Goal: Use online tool/utility: Utilize a website feature to perform a specific function

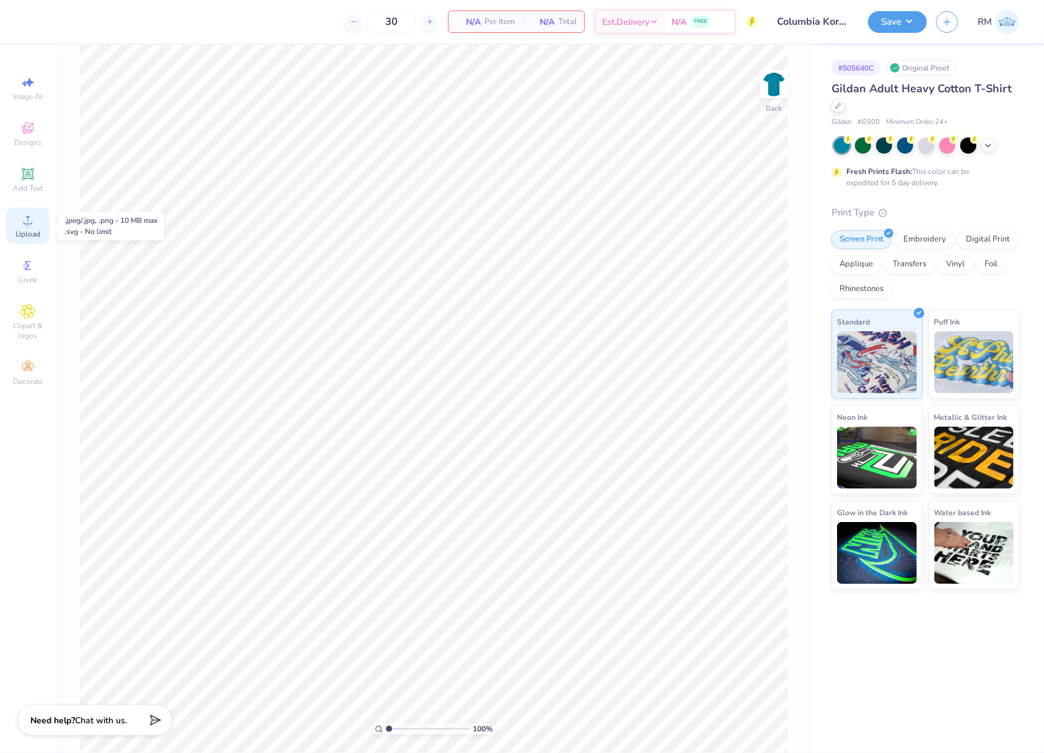
click at [33, 224] on icon at bounding box center [27, 219] width 15 height 15
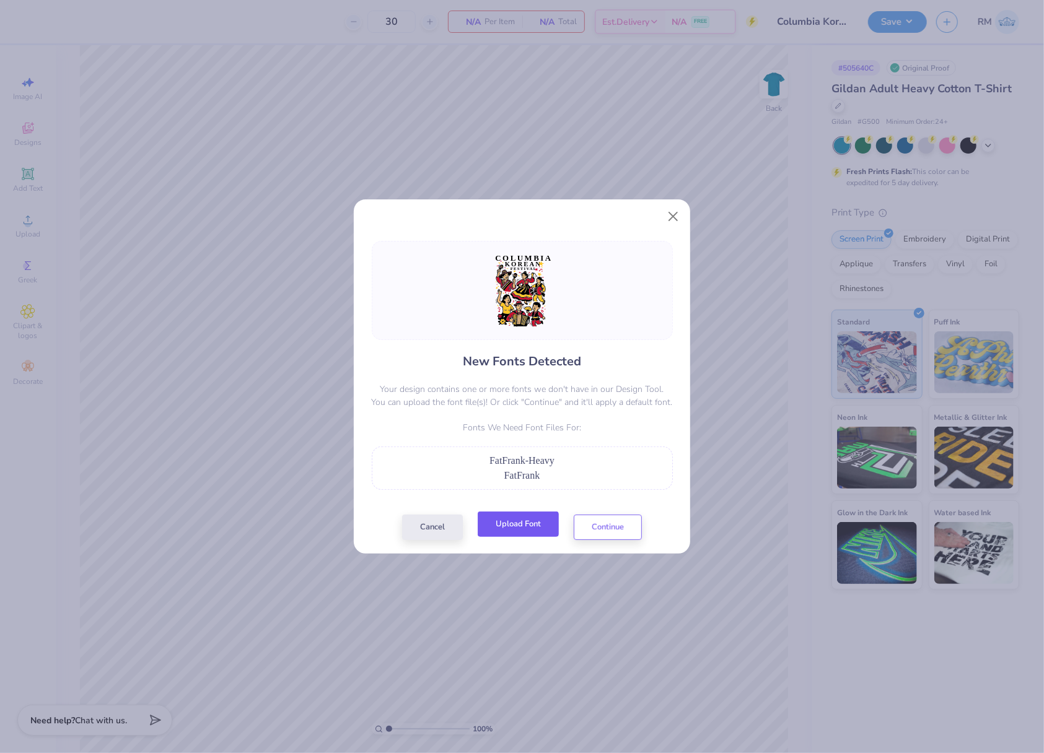
click at [514, 522] on button "Upload Font" at bounding box center [518, 524] width 81 height 25
click at [623, 528] on button "Continue" at bounding box center [608, 524] width 68 height 25
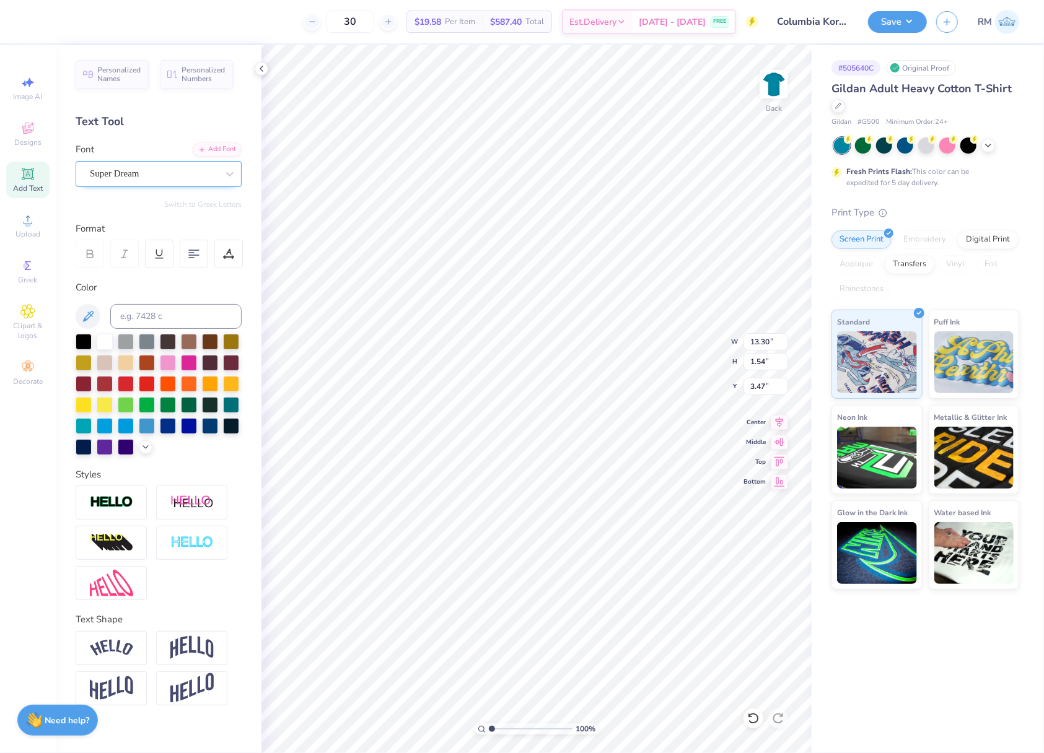
click at [132, 177] on div "Super Dream" at bounding box center [154, 173] width 130 height 19
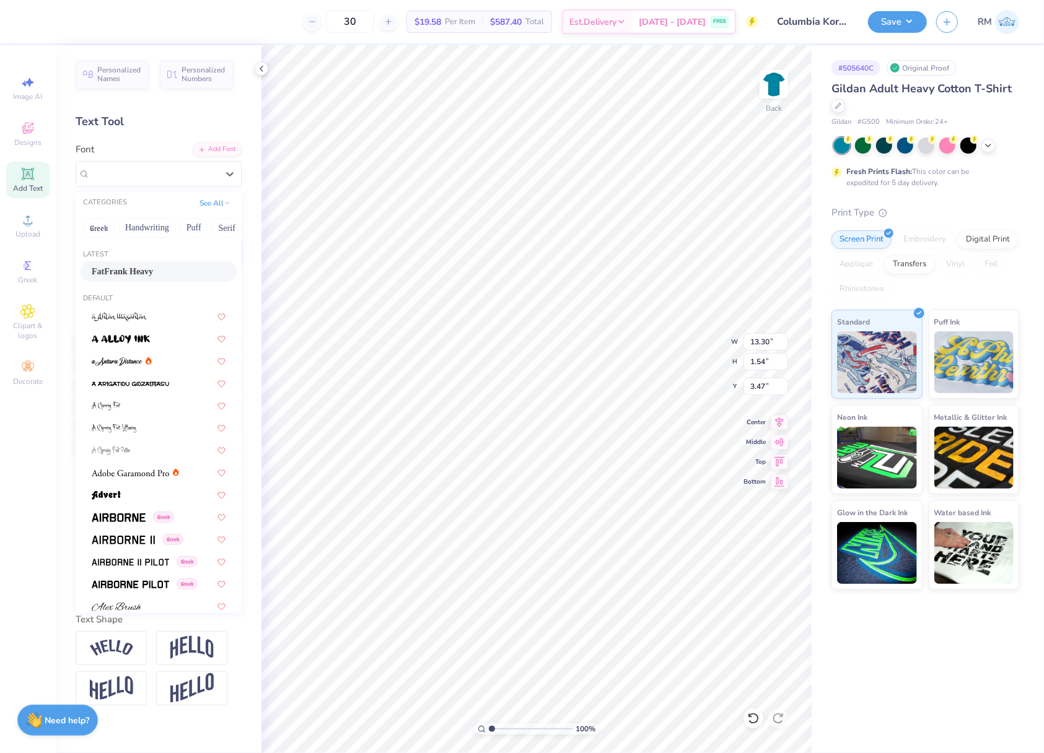
click at [176, 266] on div "FatFrank Heavy" at bounding box center [159, 271] width 134 height 13
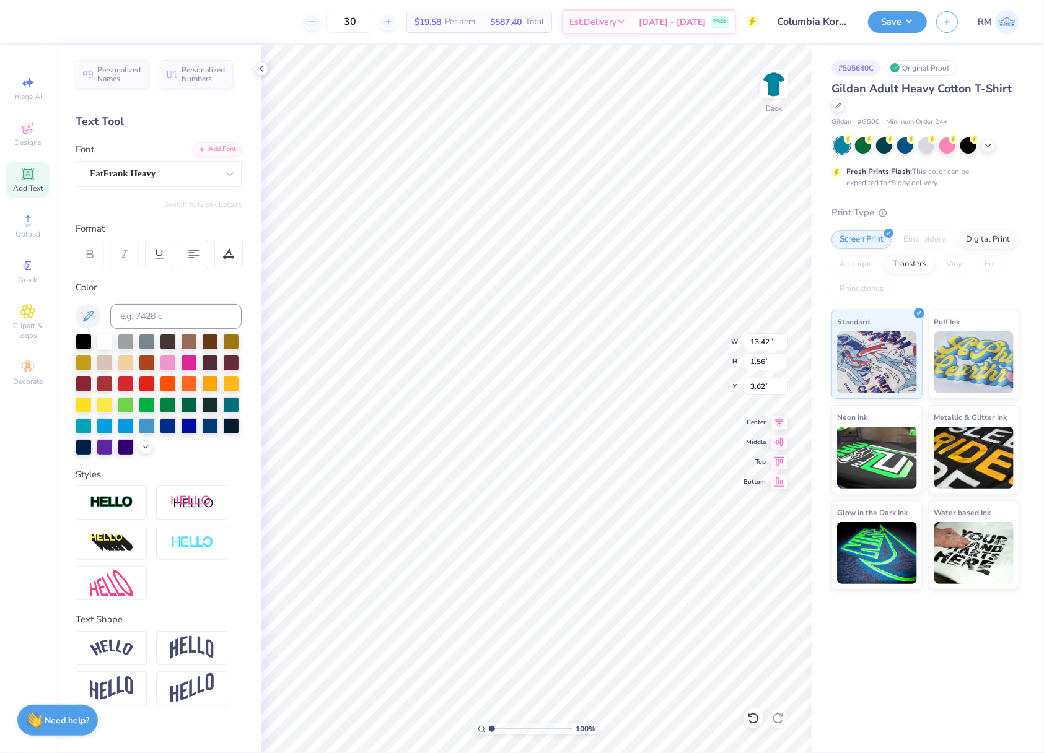
type input "13.42"
type input "1.56"
type input "3.62"
type input "13.60"
type input "18.00"
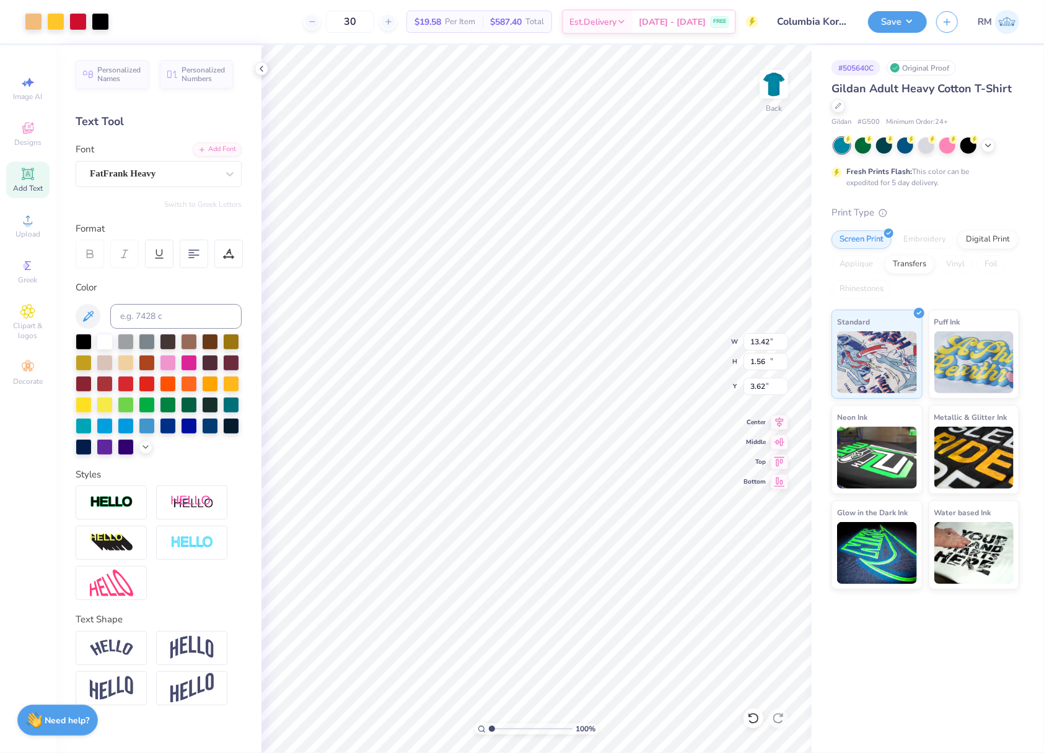
type input "5.02"
click at [691, 737] on li "Send to Back" at bounding box center [672, 735] width 97 height 24
click at [189, 176] on div "Super Dream" at bounding box center [154, 173] width 130 height 19
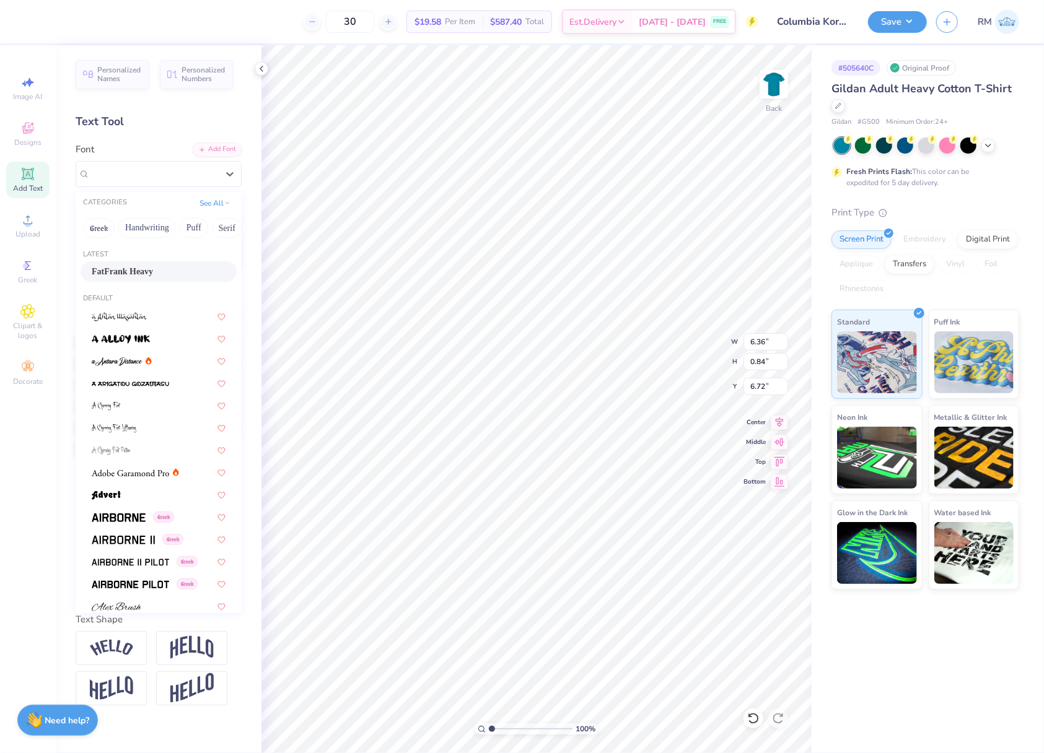
click at [178, 266] on div "FatFrank Heavy" at bounding box center [159, 271] width 134 height 13
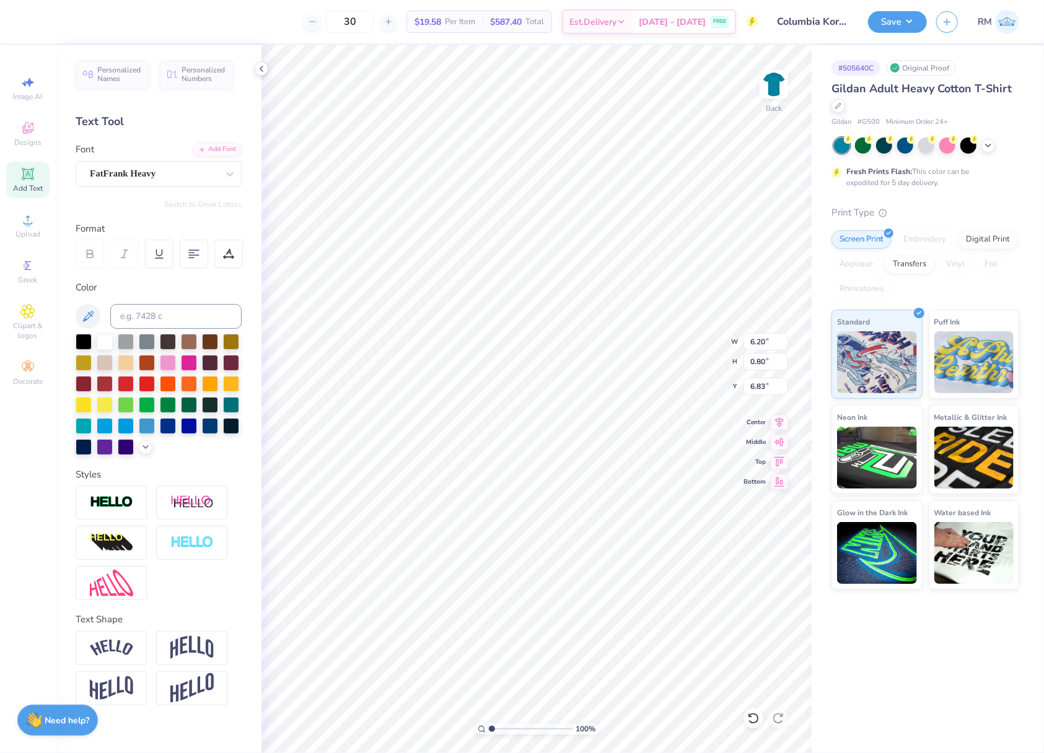
type input "6.20"
type input "0.80"
type input "6.83"
type input "8.40"
type input "1.30"
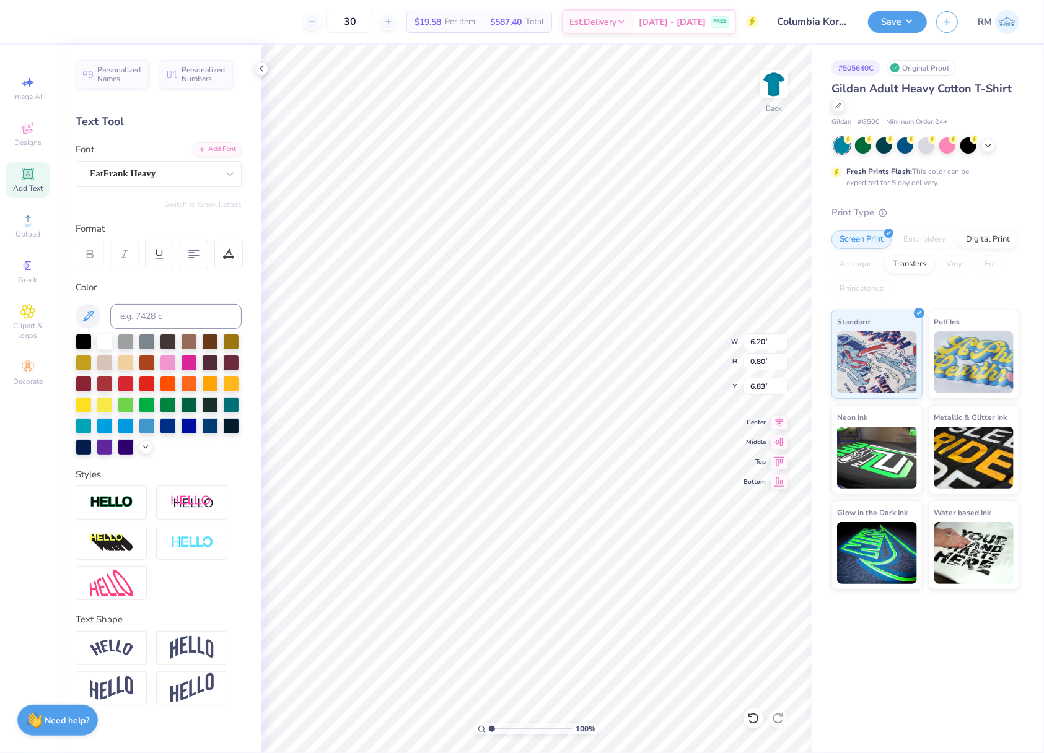
type input "5.27"
click at [191, 177] on div "Super Dream" at bounding box center [154, 173] width 130 height 19
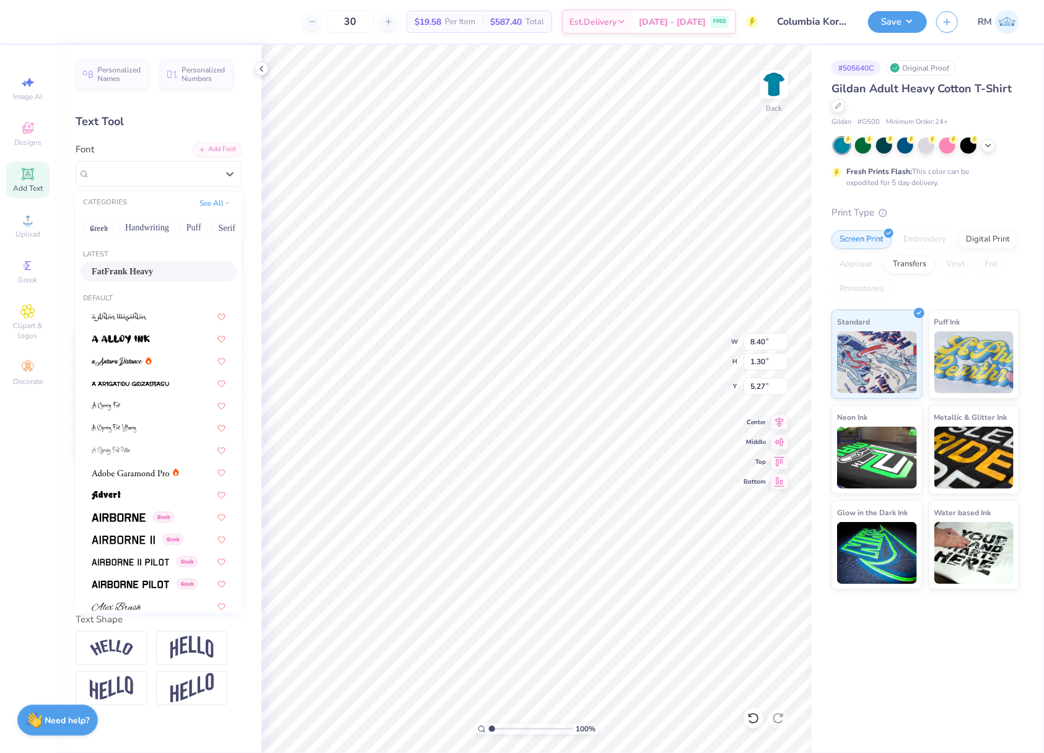
click at [166, 265] on div "FatFrank Heavy" at bounding box center [159, 271] width 134 height 13
type input "8.50"
type input "1.29"
type input "5.40"
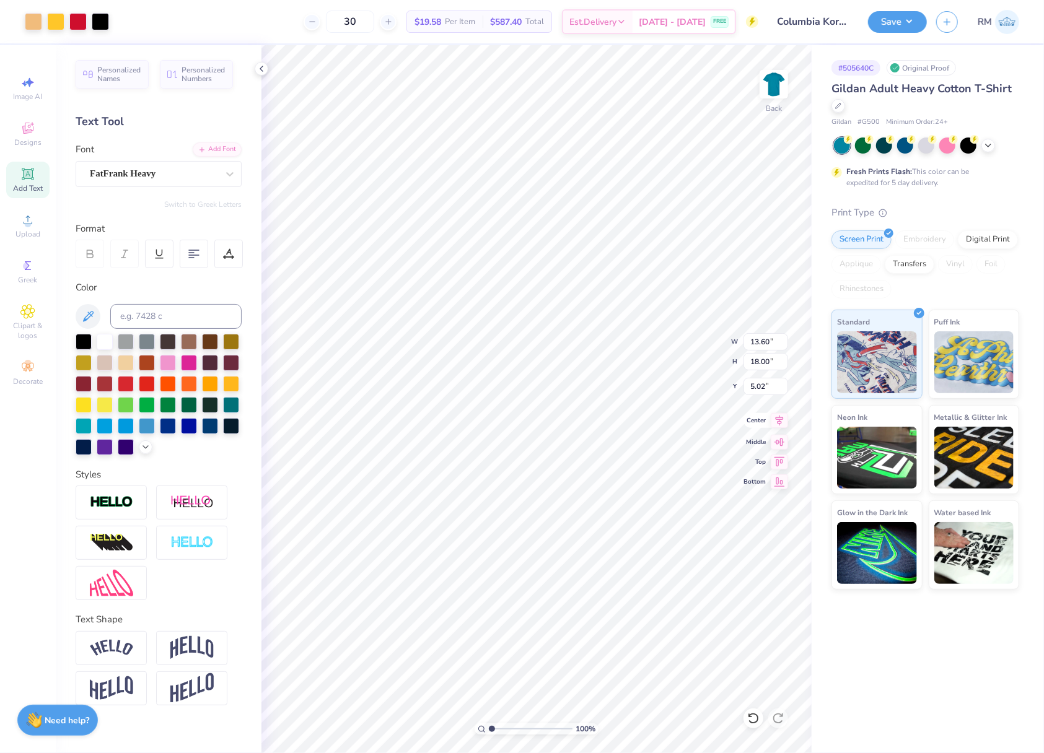
click at [781, 422] on icon at bounding box center [779, 420] width 17 height 15
click at [779, 427] on icon at bounding box center [779, 420] width 17 height 15
type input "13.42"
type input "1.56"
type input "3.62"
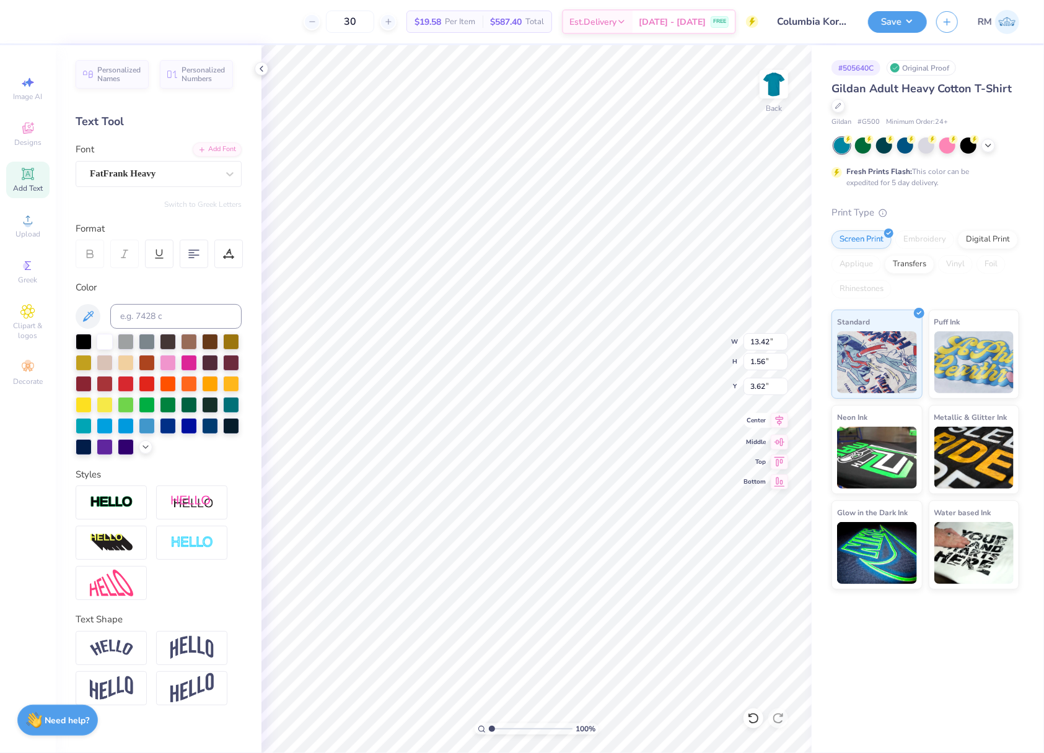
click at [777, 424] on icon at bounding box center [779, 420] width 17 height 15
type input "13.60"
type input "18.00"
type input "5.02"
type input "6.20"
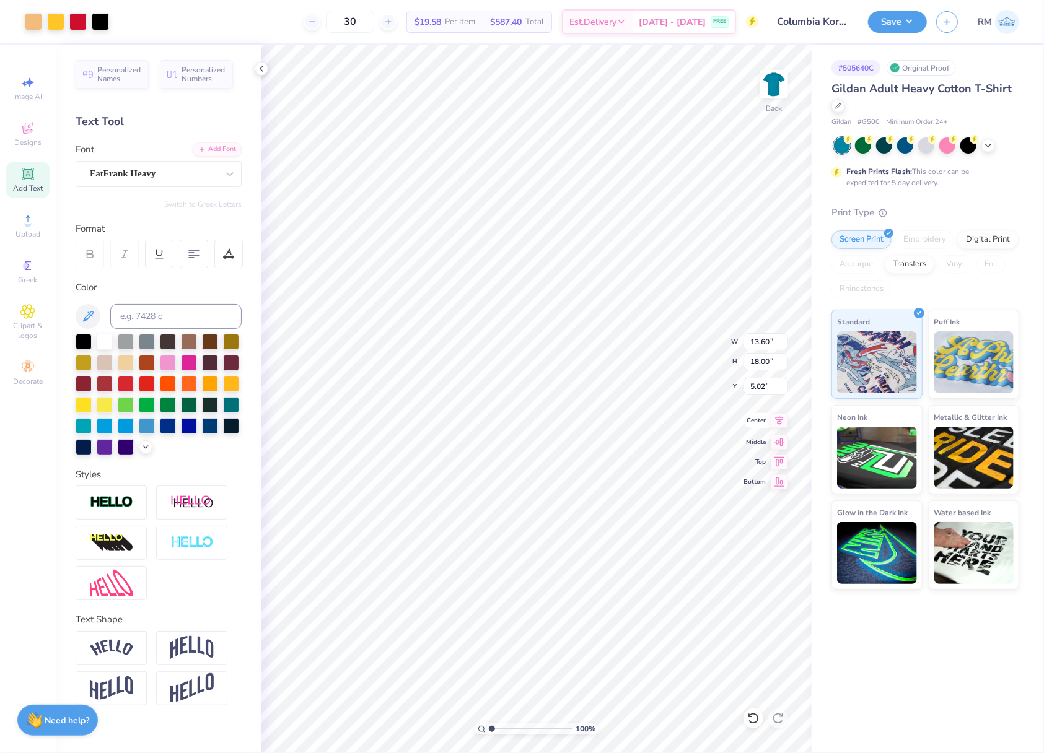
type input "0.80"
type input "6.83"
click at [779, 426] on icon at bounding box center [779, 420] width 17 height 15
type input "1.83"
click at [499, 727] on input "range" at bounding box center [531, 729] width 84 height 11
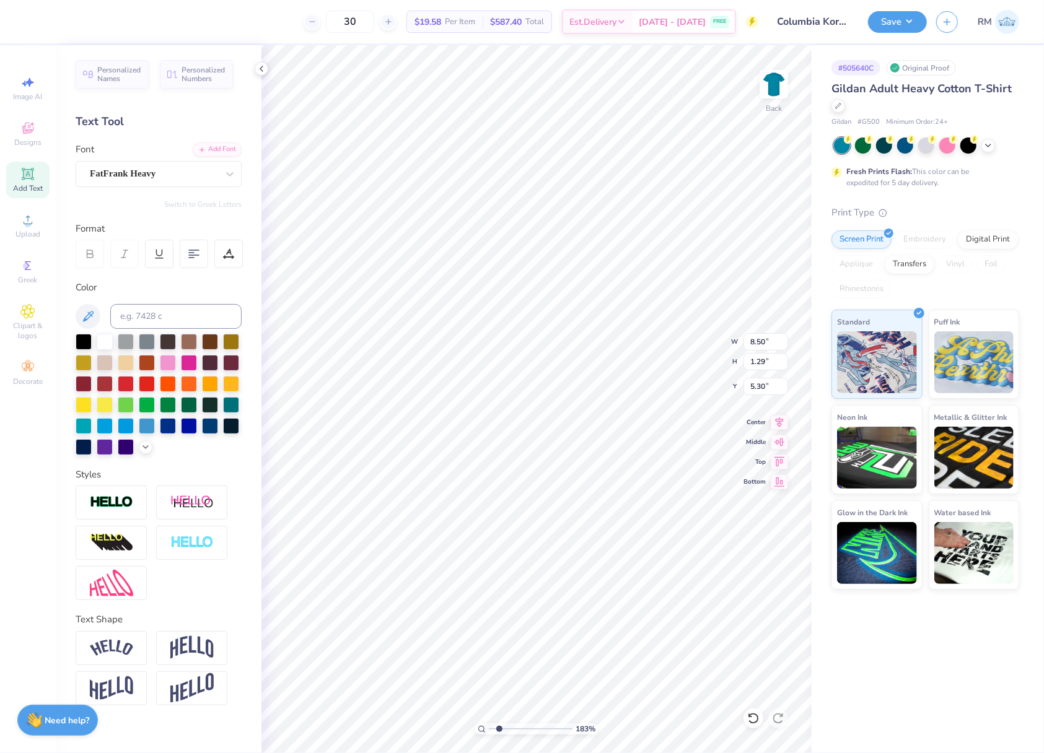
type input "5.32"
type input "13.42"
type input "1.56"
type input "3.62"
drag, startPoint x: 499, startPoint y: 730, endPoint x: 478, endPoint y: 730, distance: 21.1
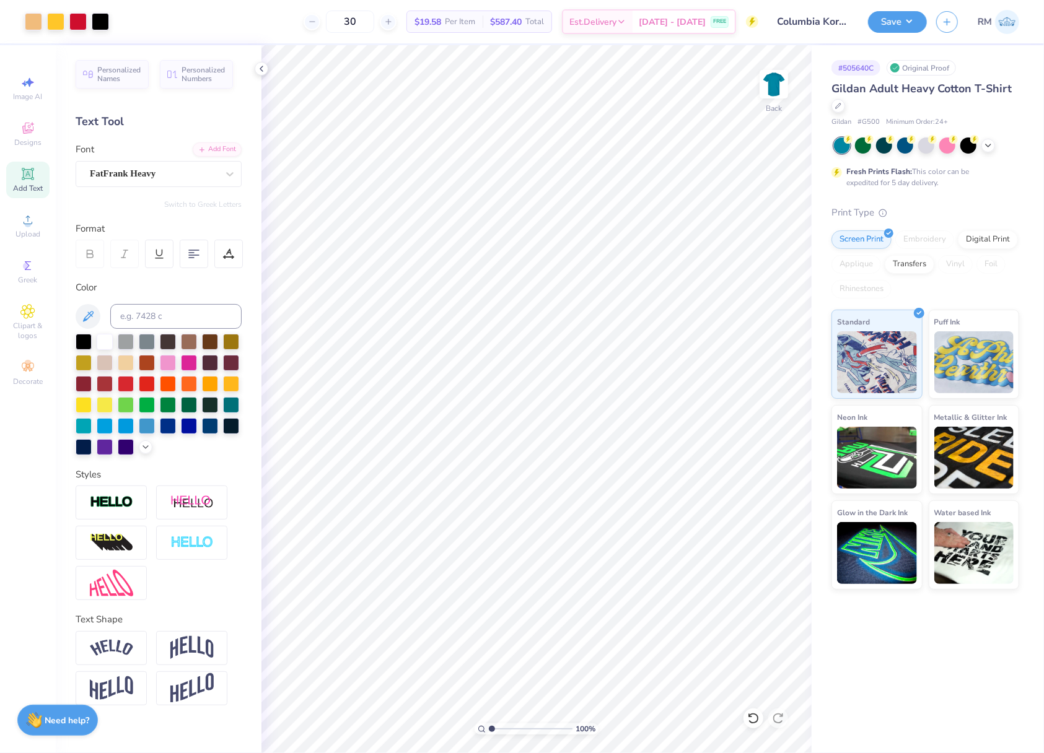
type input "1"
click at [489, 730] on input "range" at bounding box center [531, 729] width 84 height 11
click at [763, 368] on input "19.40" at bounding box center [765, 361] width 45 height 17
type input "15"
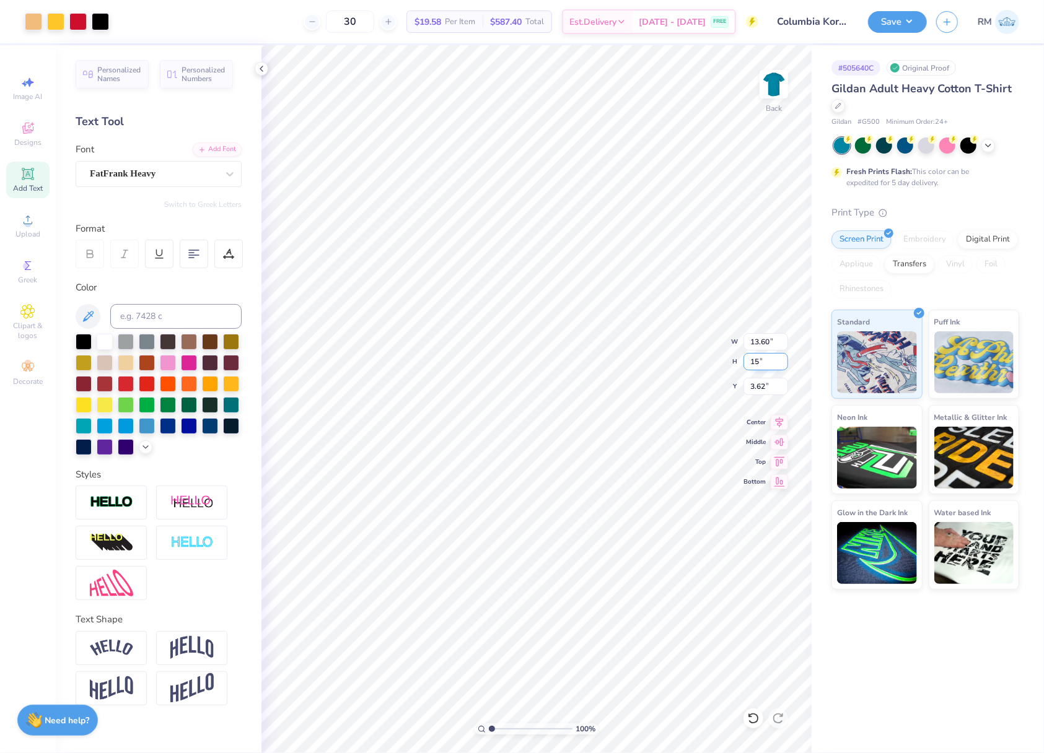
type input "10.51"
type input "15.00"
click at [759, 380] on input "5.82" at bounding box center [765, 386] width 45 height 17
type input "3.00"
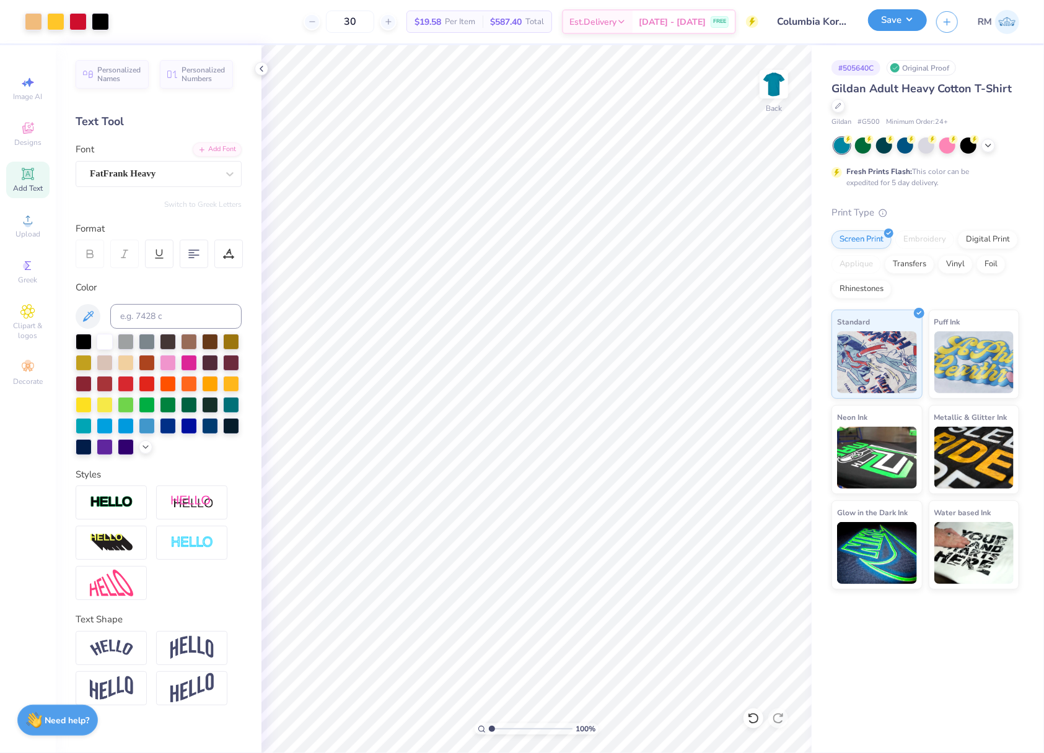
click at [893, 22] on button "Save" at bounding box center [897, 20] width 59 height 22
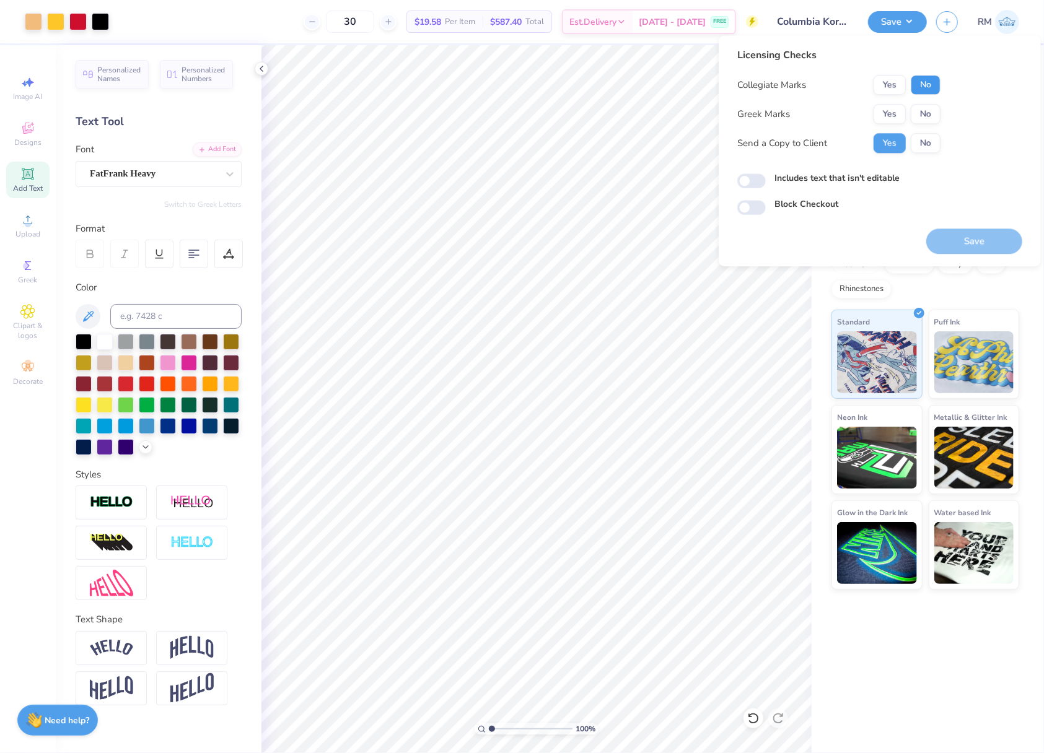
click at [925, 87] on button "No" at bounding box center [926, 85] width 30 height 20
click at [924, 117] on button "No" at bounding box center [926, 114] width 30 height 20
click at [969, 239] on button "Save" at bounding box center [974, 241] width 96 height 25
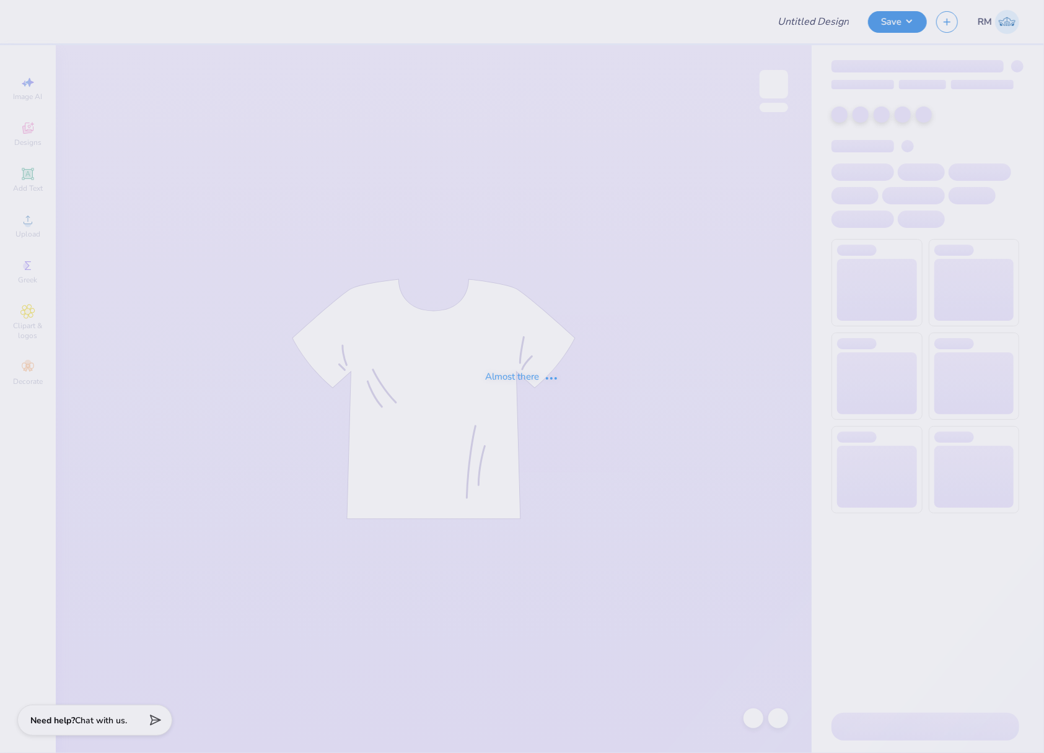
type input "Sigma Beta Rho Fall Merch 25"
